Goal: Task Accomplishment & Management: Manage account settings

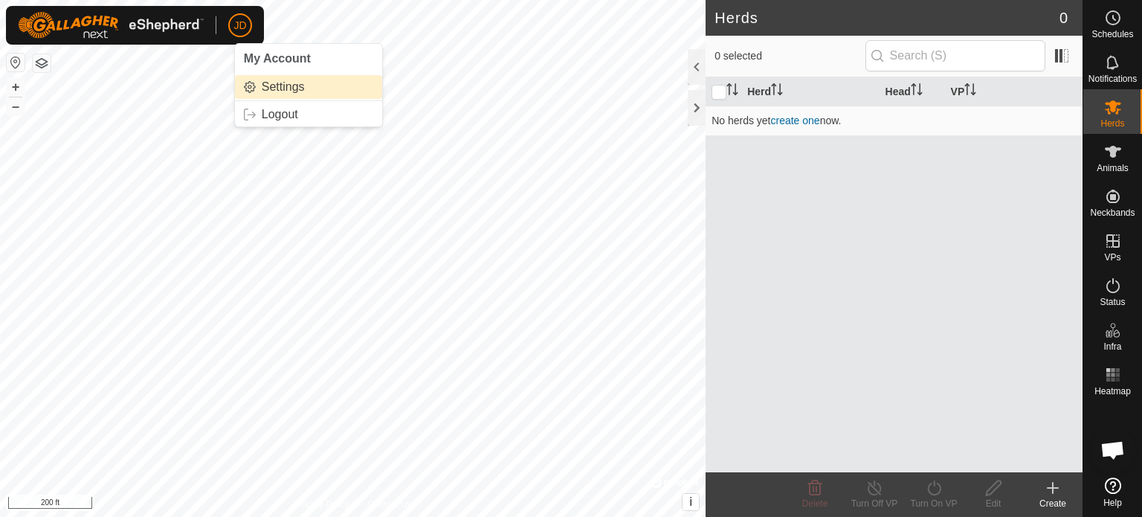
click at [269, 84] on link "Settings" at bounding box center [308, 87] width 147 height 24
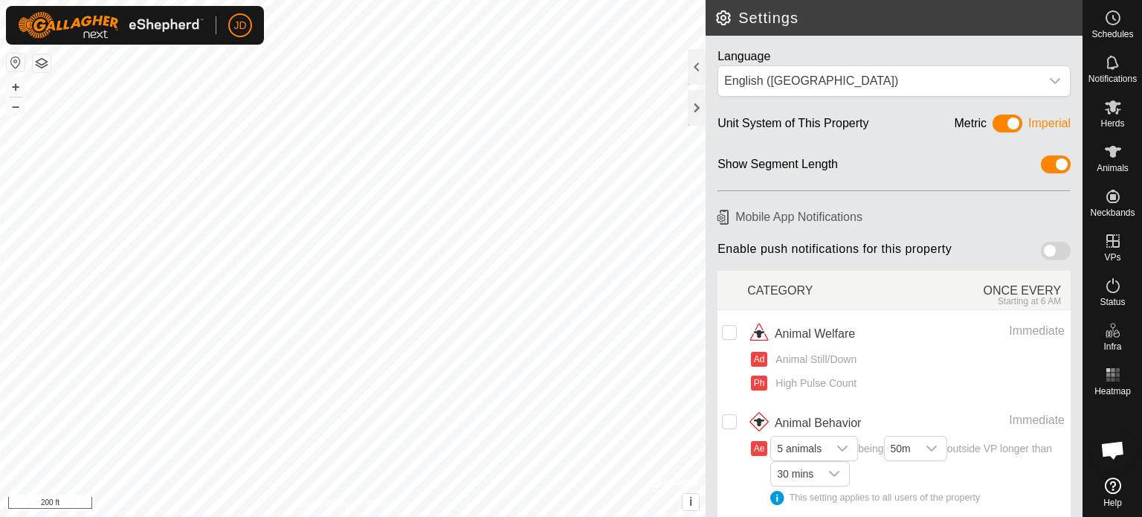
click at [91, 35] on img at bounding box center [111, 25] width 186 height 27
click at [92, 35] on img at bounding box center [111, 25] width 186 height 27
click at [1115, 16] on icon at bounding box center [1113, 18] width 18 height 18
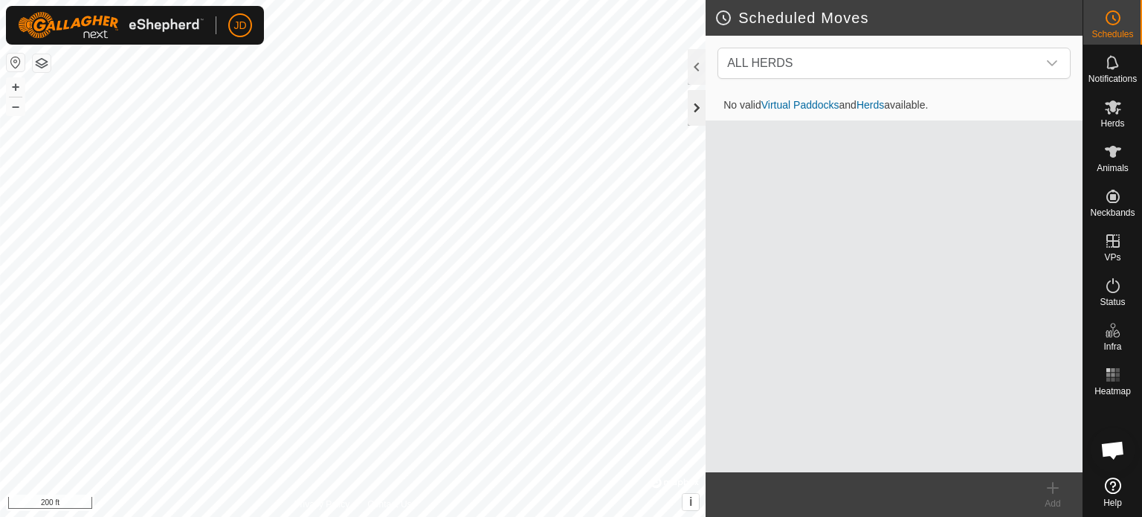
click at [693, 101] on div at bounding box center [696, 108] width 18 height 36
